Goal: Transaction & Acquisition: Download file/media

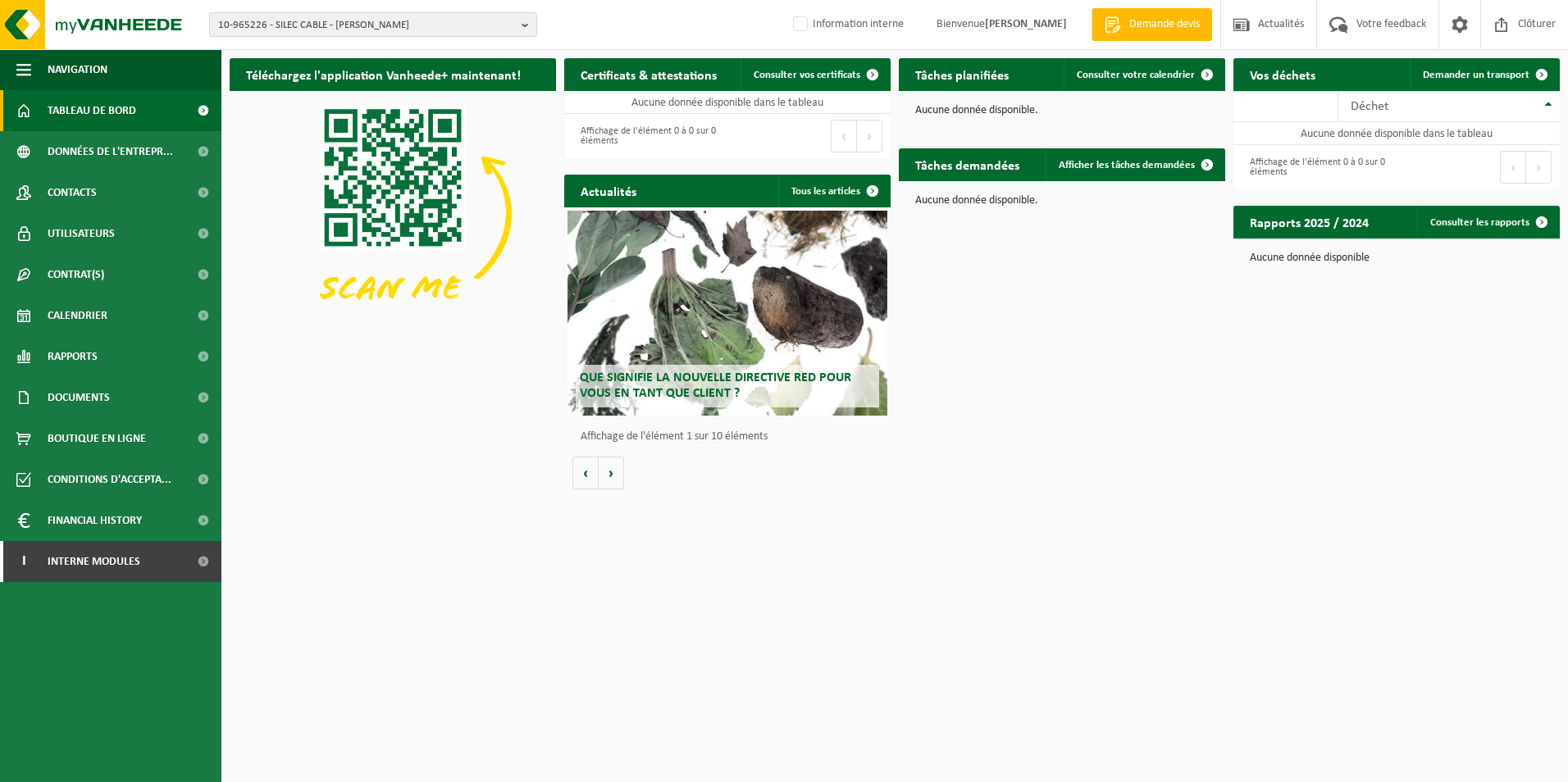
click at [366, 35] on span "10-965226 - SILEC CABLE - [PERSON_NAME]" at bounding box center [366, 25] width 297 height 25
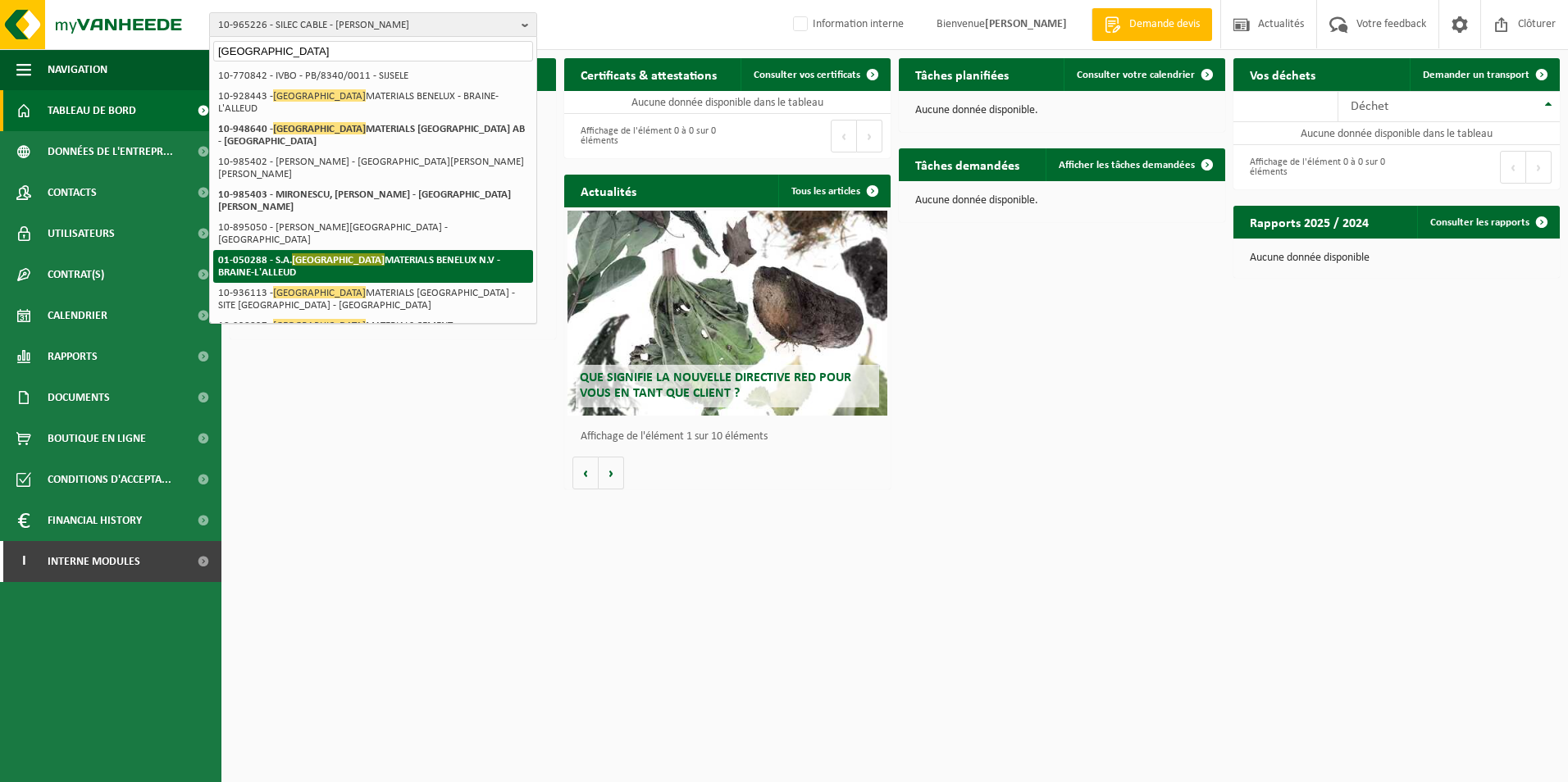
type input "[GEOGRAPHIC_DATA]"
click at [347, 253] on span "[GEOGRAPHIC_DATA]" at bounding box center [338, 260] width 93 height 13
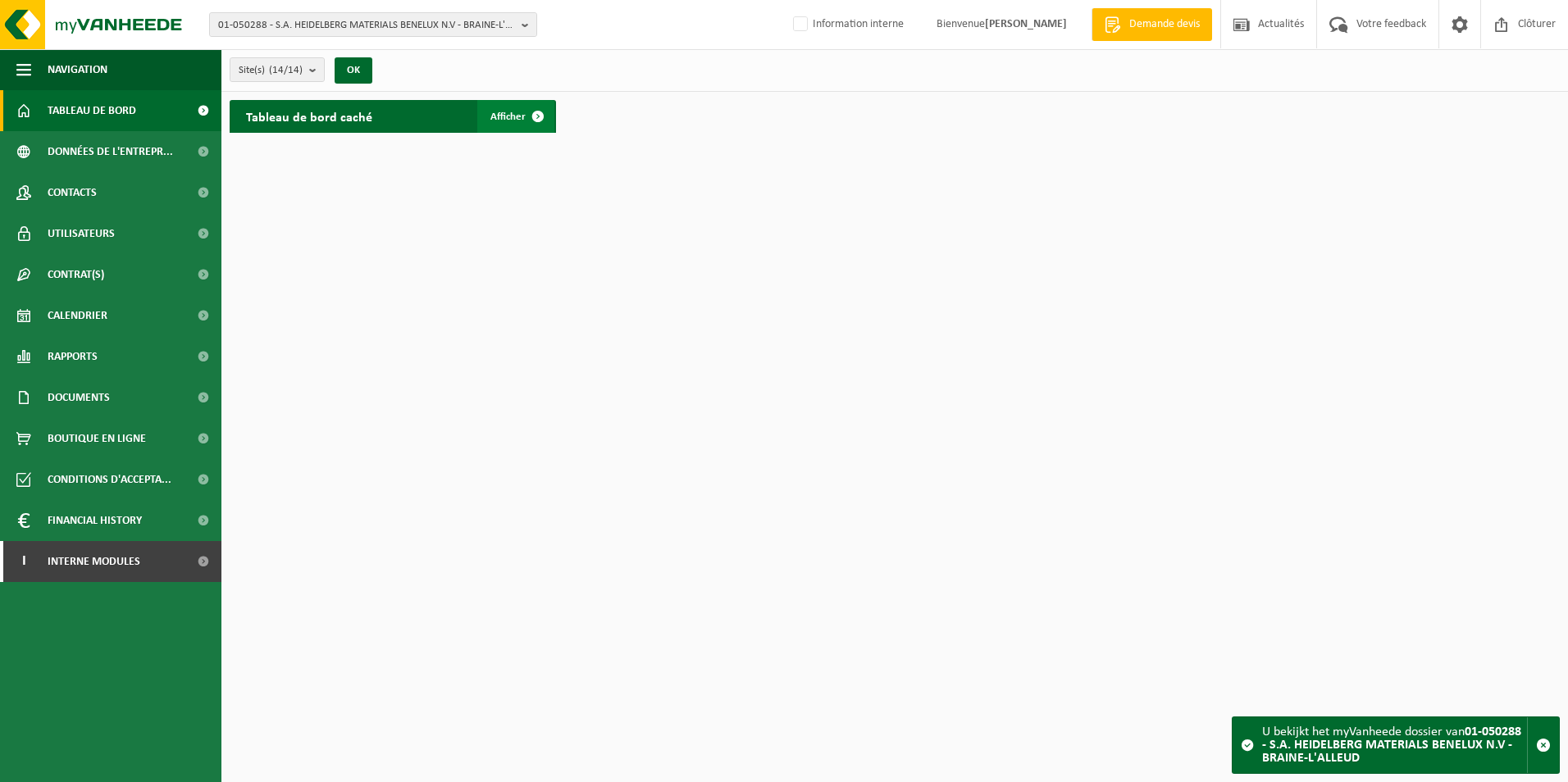
click at [518, 121] on span "Afficher" at bounding box center [508, 117] width 35 height 11
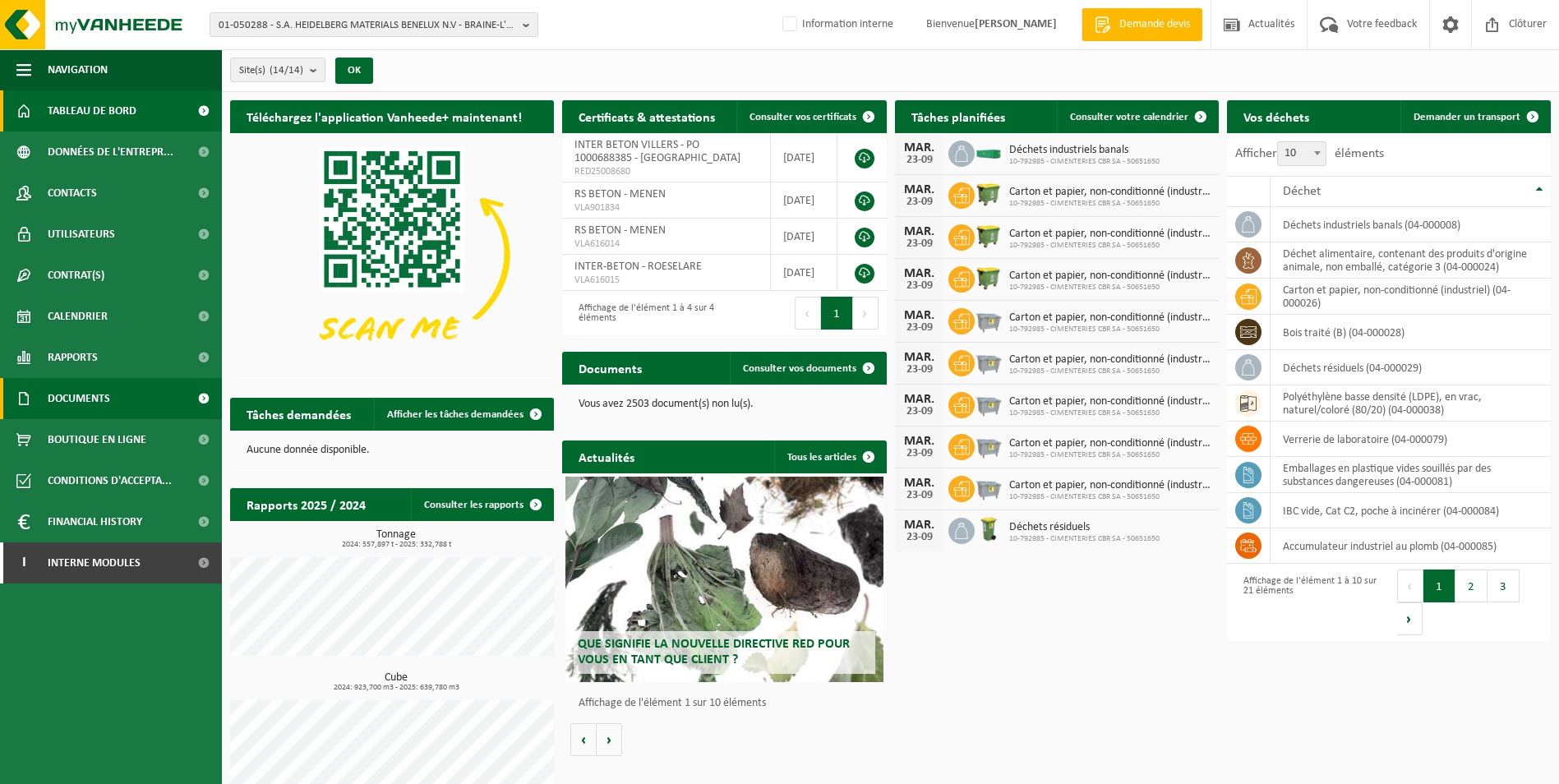
click at [140, 390] on link "Documents" at bounding box center [111, 398] width 222 height 41
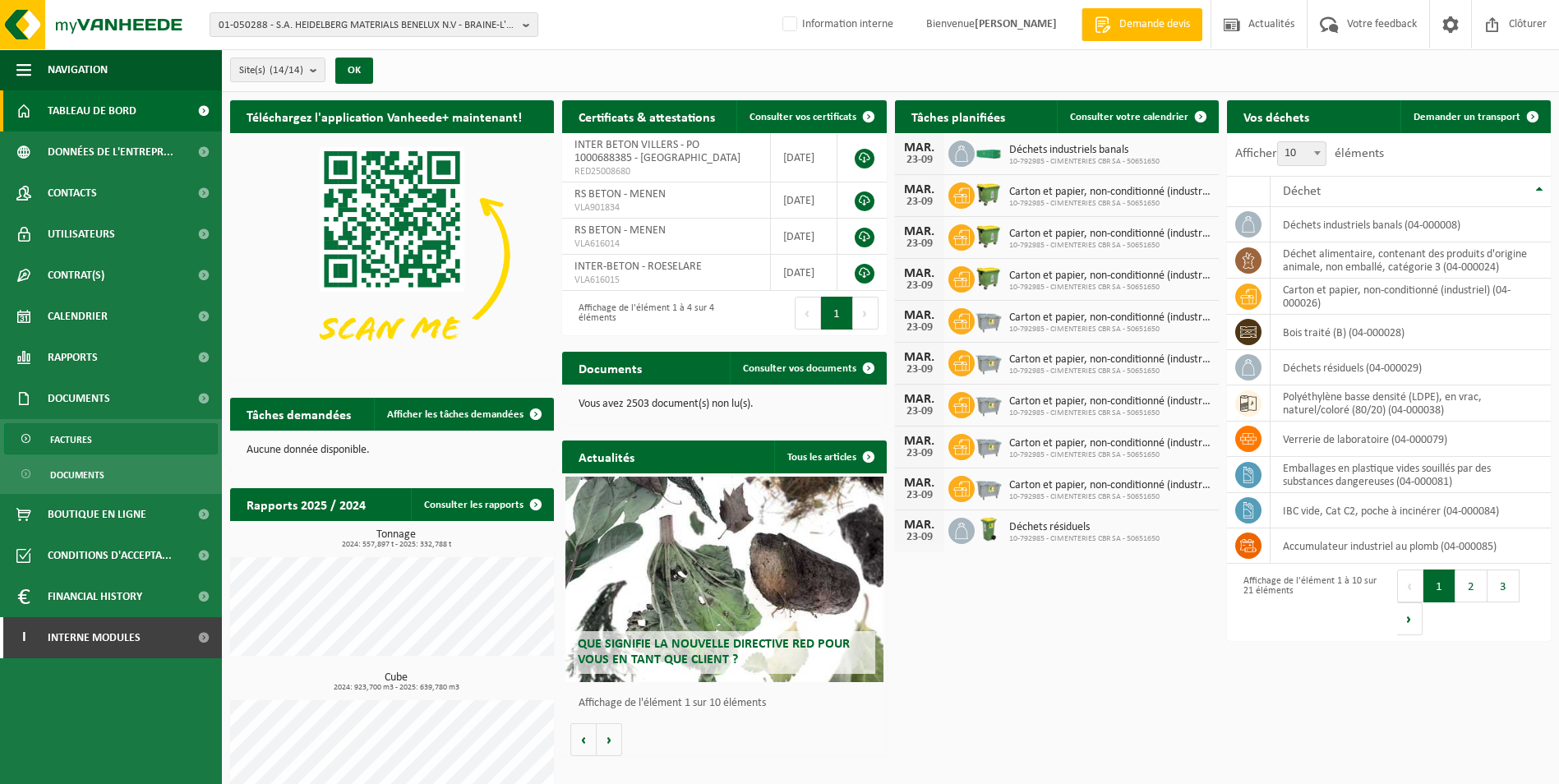
click at [131, 441] on link "Factures" at bounding box center [111, 439] width 214 height 31
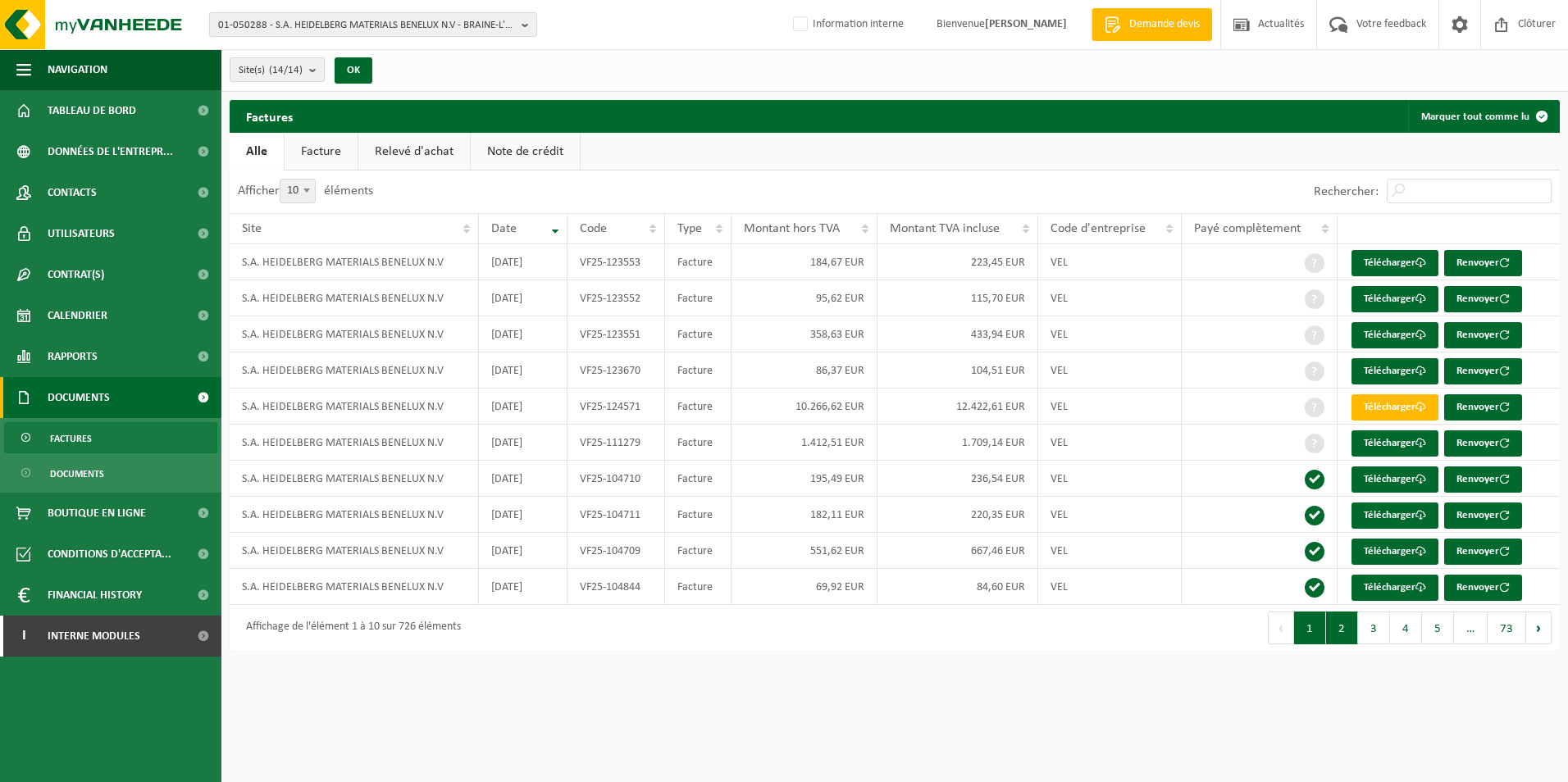
click at [1337, 620] on button "2" at bounding box center [1342, 628] width 32 height 33
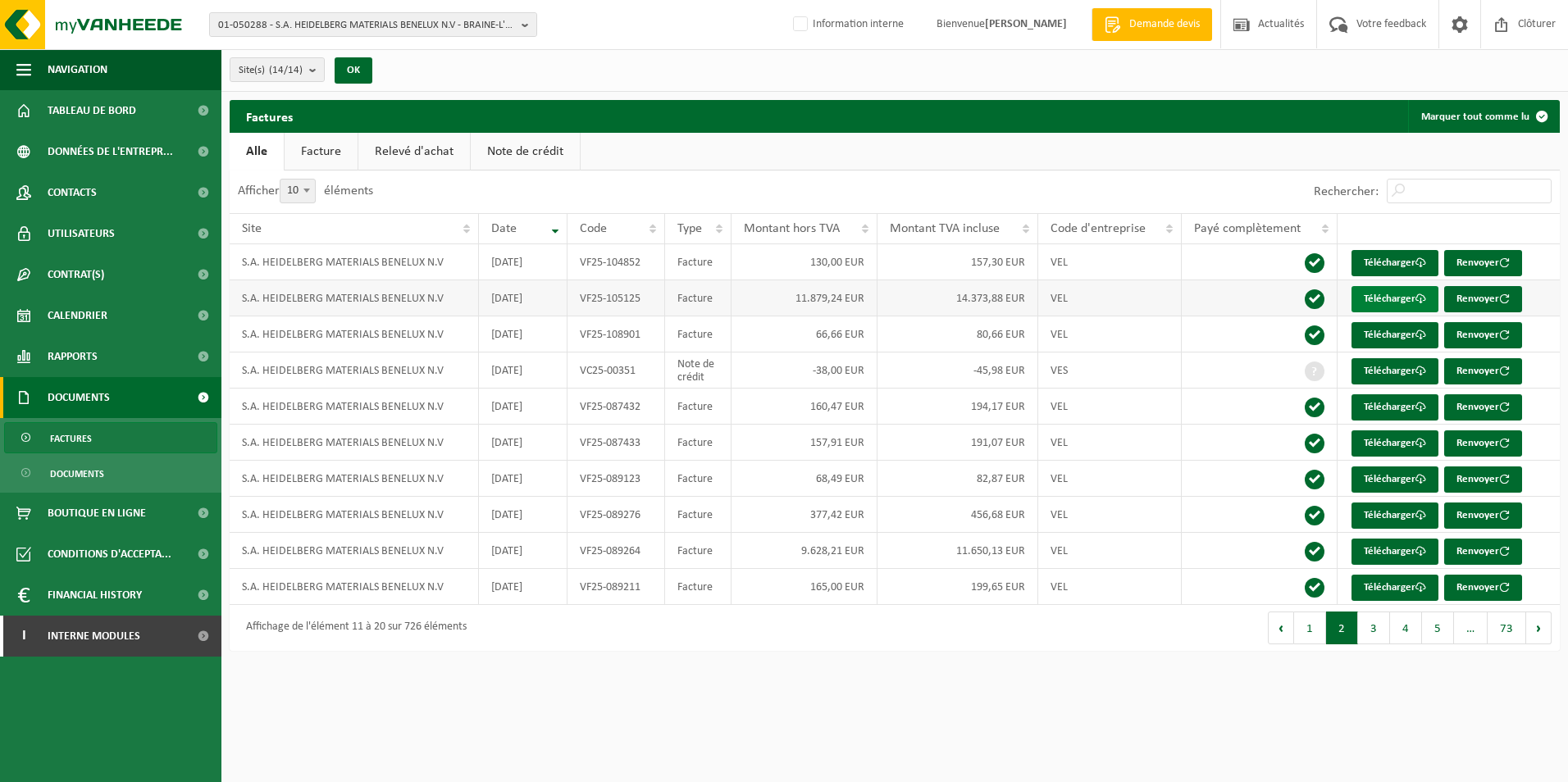
click at [1369, 299] on link "Télécharger" at bounding box center [1395, 299] width 87 height 26
